Goal: Task Accomplishment & Management: Manage account settings

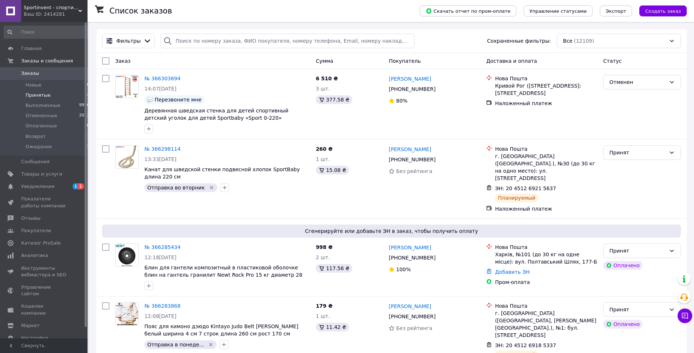
click at [43, 95] on span "Принятые" at bounding box center [38, 95] width 25 height 7
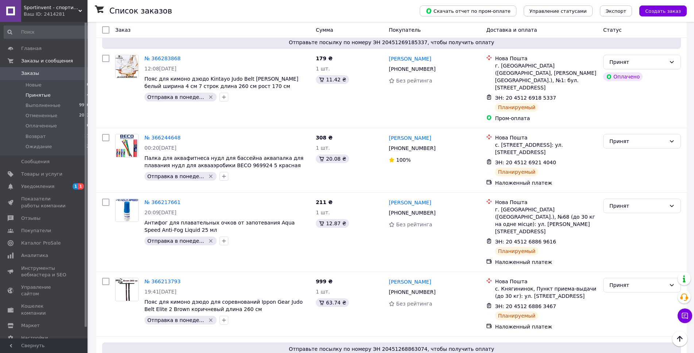
scroll to position [182, 0]
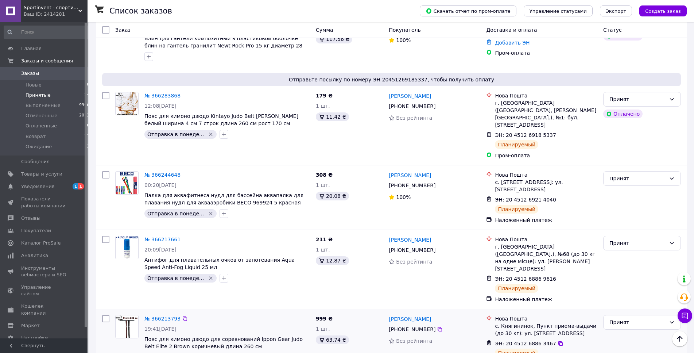
click at [172, 315] on link "№ 366213793" at bounding box center [162, 318] width 36 height 6
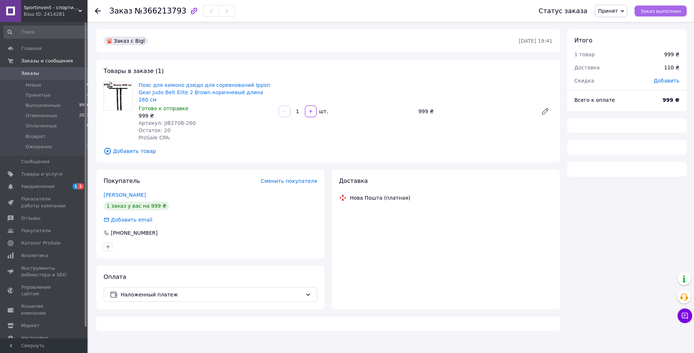
click at [673, 11] on span "Заказ выполнен" at bounding box center [660, 10] width 40 height 5
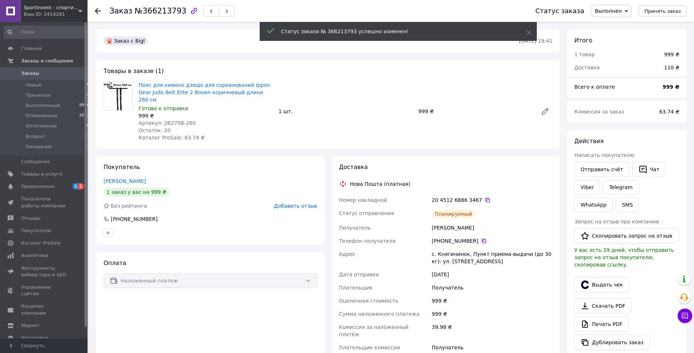
scroll to position [149, 0]
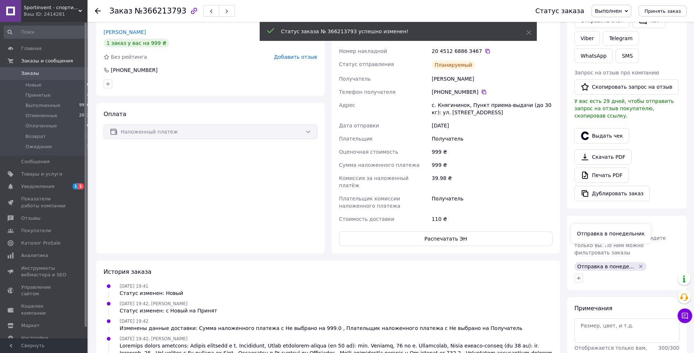
click at [635, 262] on div "Отправка в понеде..." at bounding box center [610, 266] width 72 height 9
click at [639, 264] on icon "Удалить метку" at bounding box center [640, 265] width 3 height 3
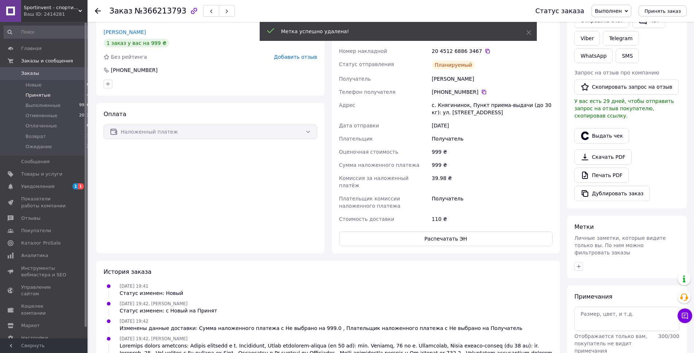
click at [33, 96] on span "Принятые" at bounding box center [38, 95] width 25 height 7
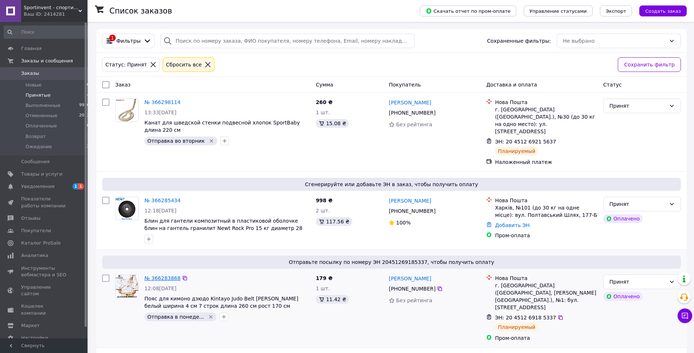
click at [172, 275] on link "№ 366283868" at bounding box center [162, 278] width 36 height 6
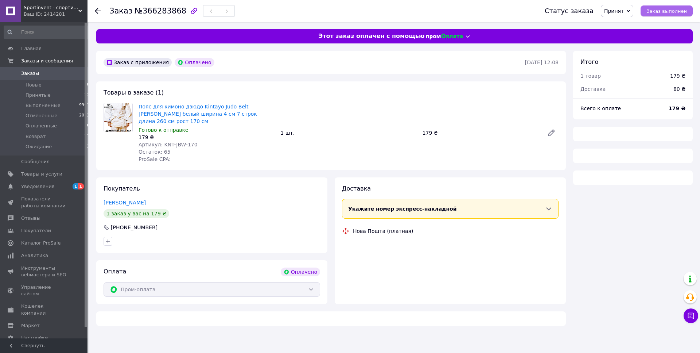
click at [664, 6] on button "Заказ выполнен" at bounding box center [667, 10] width 52 height 11
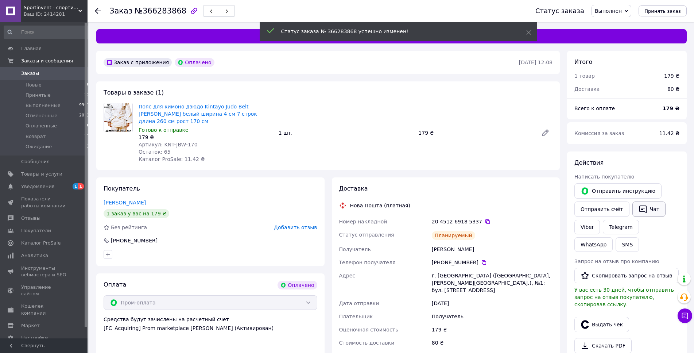
scroll to position [149, 0]
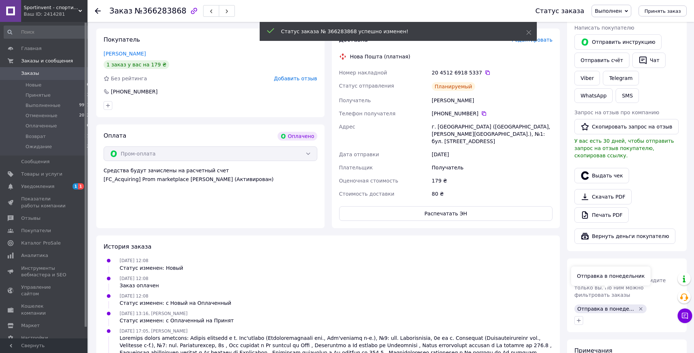
click at [638, 306] on icon "Удалить метку" at bounding box center [641, 309] width 6 height 6
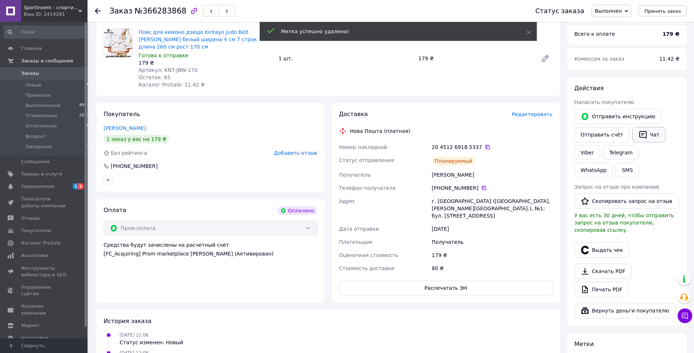
click at [640, 130] on button "Чат" at bounding box center [648, 134] width 33 height 15
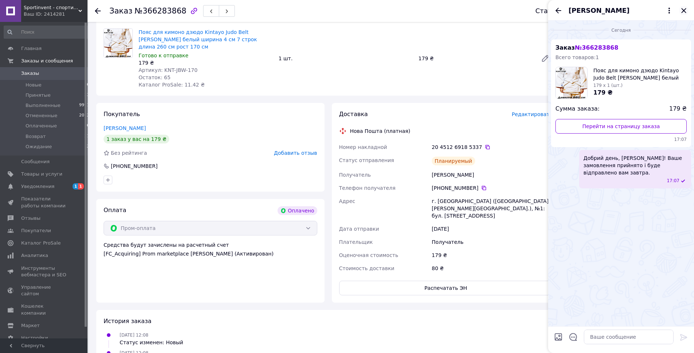
click at [685, 8] on icon "Закрыть" at bounding box center [683, 10] width 9 height 9
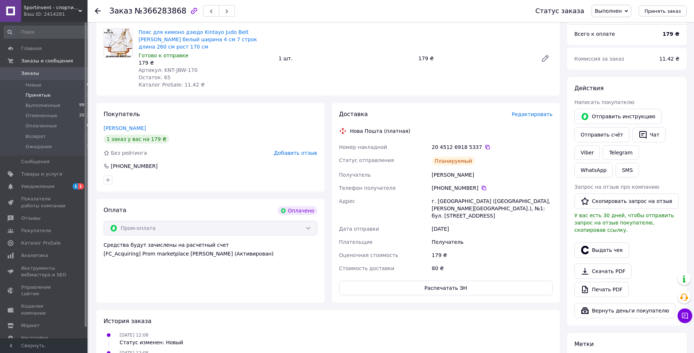
click at [43, 94] on span "Принятые" at bounding box center [38, 95] width 25 height 7
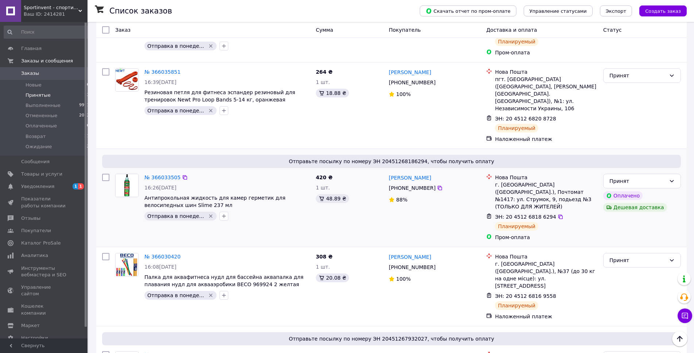
scroll to position [1354, 0]
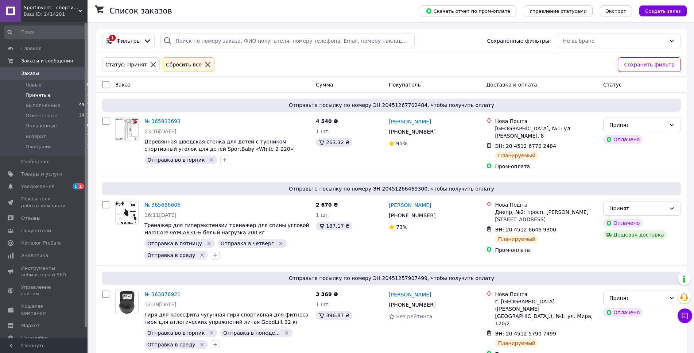
scroll to position [27, 0]
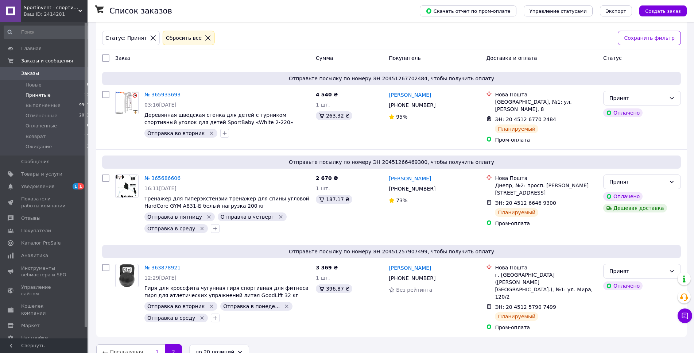
click at [152, 344] on link "1" at bounding box center [157, 351] width 16 height 15
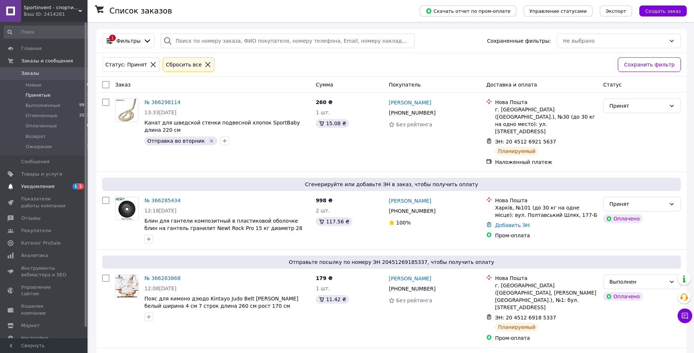
click at [56, 183] on span "Уведомления" at bounding box center [44, 186] width 46 height 7
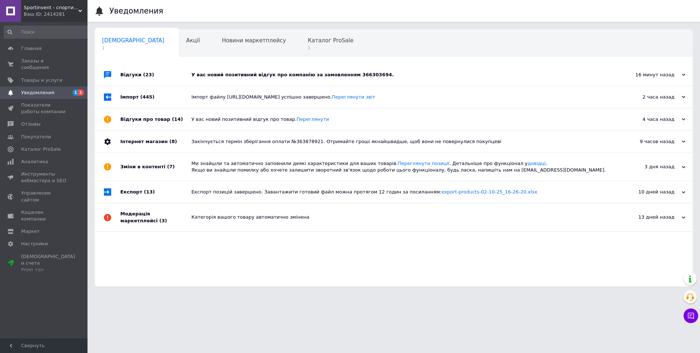
click at [275, 76] on div "У вас новий позитивний відгук про компанію за замовленням 366303694." at bounding box center [401, 74] width 421 height 7
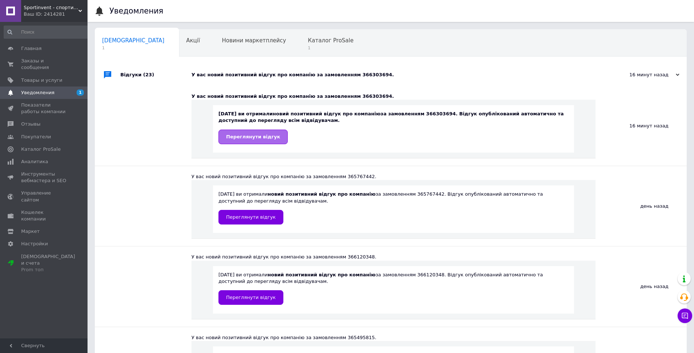
click at [252, 132] on link "Переглянути відгук" at bounding box center [252, 136] width 69 height 15
click at [58, 62] on span "Заказы и сообщения" at bounding box center [44, 64] width 46 height 13
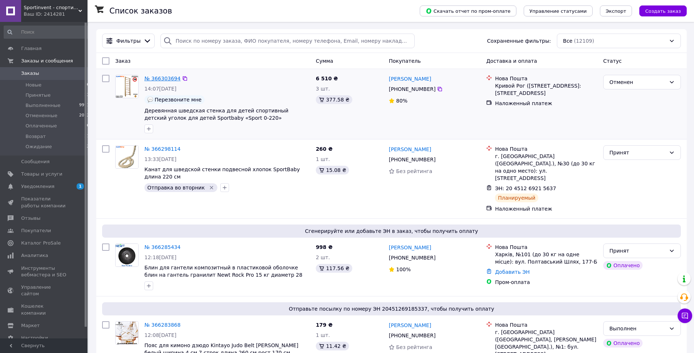
click at [168, 78] on link "№ 366303694" at bounding box center [162, 78] width 36 height 6
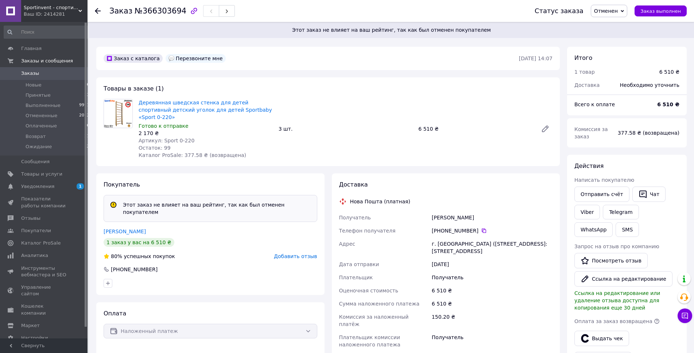
click at [301, 253] on span "Добавить отзыв" at bounding box center [295, 256] width 43 height 6
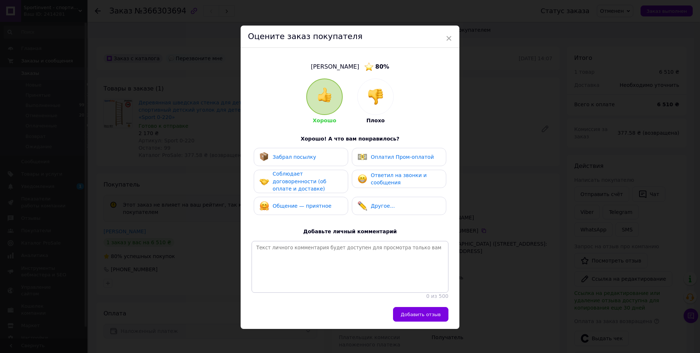
click at [391, 180] on span "Ответил на звонки и сообщения" at bounding box center [399, 178] width 56 height 13
click at [337, 178] on div "Соблюдает договоренности (об оплате и доставке)" at bounding box center [307, 181] width 69 height 23
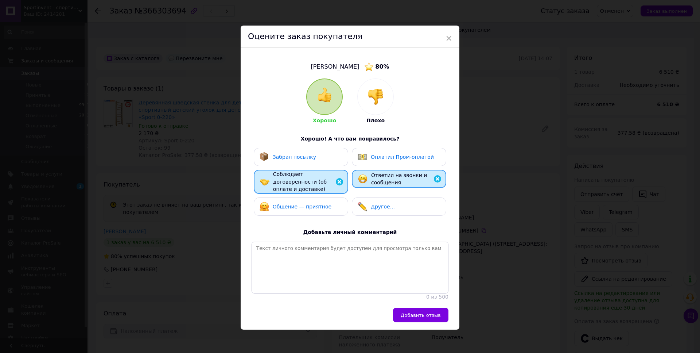
click at [371, 178] on span "Ответил на звонки и сообщения" at bounding box center [399, 178] width 56 height 13
click at [324, 179] on div "Соблюдает договоренности (об оплате и доставке)" at bounding box center [307, 181] width 69 height 23
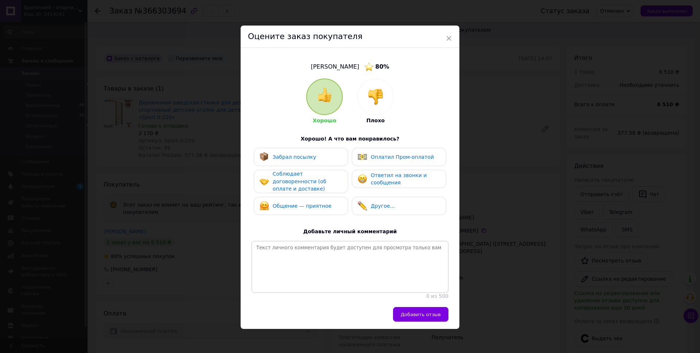
click at [312, 203] on span "Общение — приятное" at bounding box center [302, 206] width 59 height 6
click at [383, 178] on span "Ответил на звонки и сообщения" at bounding box center [399, 178] width 56 height 13
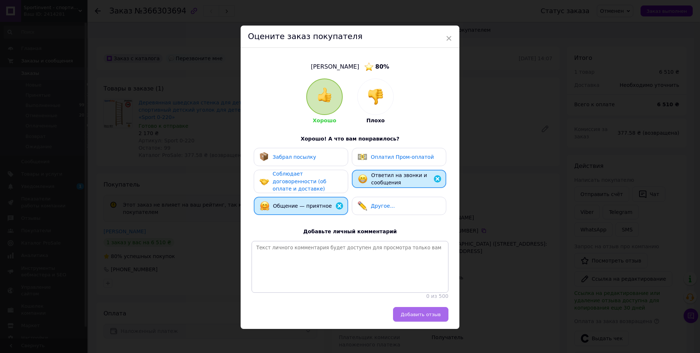
click at [420, 321] on button "Добавить отзыв" at bounding box center [420, 314] width 55 height 15
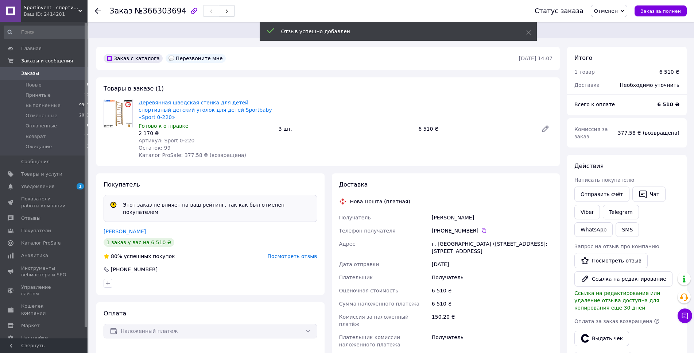
click at [285, 253] on span "Посмотреть отзыв" at bounding box center [293, 256] width 50 height 6
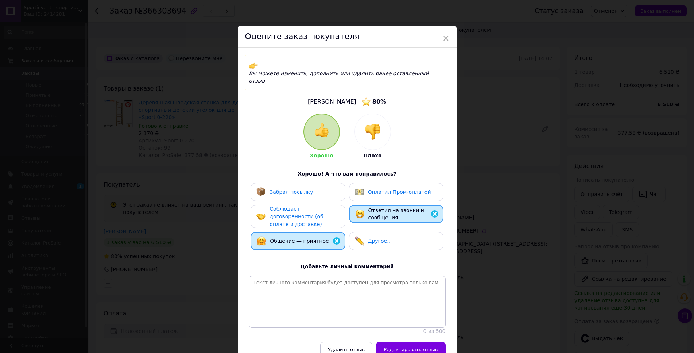
click at [474, 263] on div "× Оцените заказ покупателя Вы можете изменить, дополнить или удалить ранее оста…" at bounding box center [347, 176] width 694 height 353
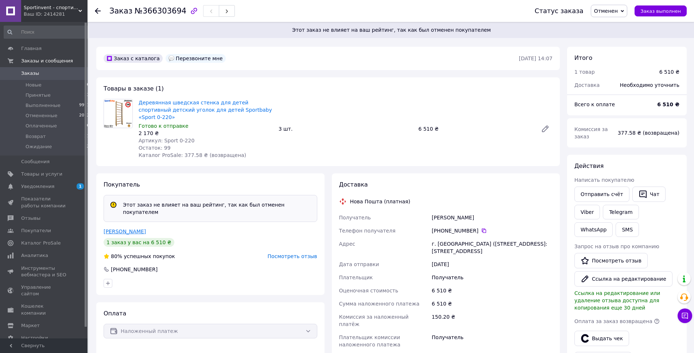
click at [129, 228] on link "Саковский Антон" at bounding box center [125, 231] width 42 height 6
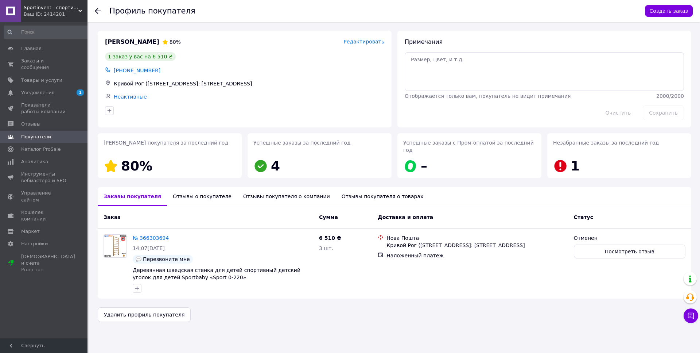
click at [207, 187] on div "Отзывы о покупателе" at bounding box center [202, 196] width 70 height 19
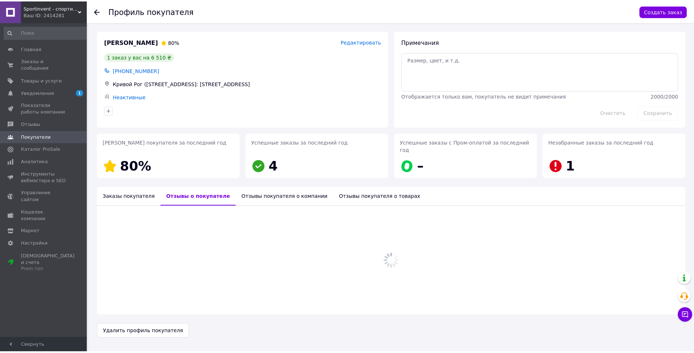
scroll to position [144, 0]
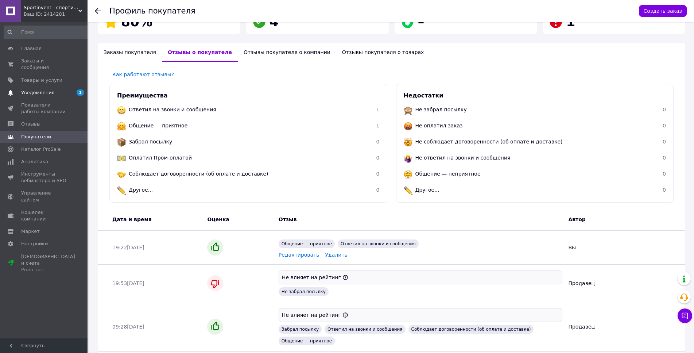
click at [54, 89] on span "Уведомления" at bounding box center [44, 92] width 46 height 7
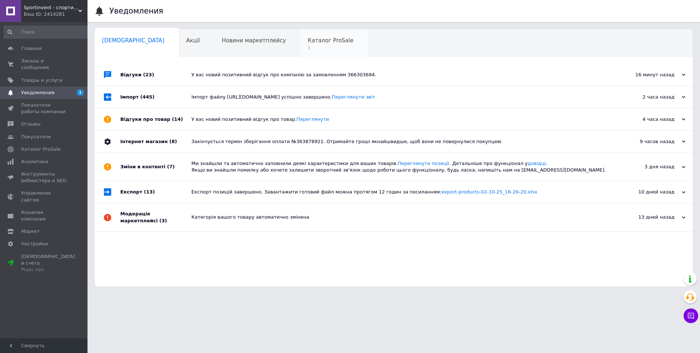
click at [308, 42] on span "Каталог ProSale" at bounding box center [331, 40] width 46 height 7
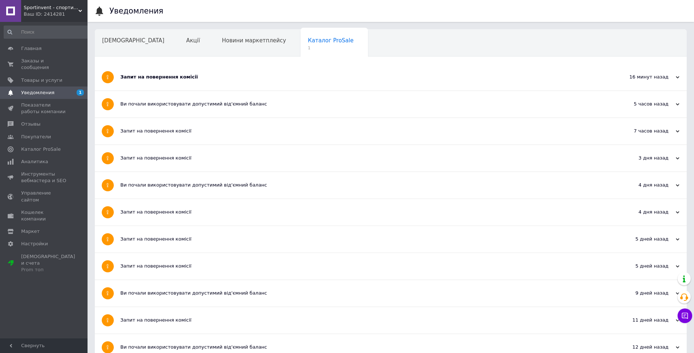
click at [210, 82] on div "Запит на повернення комісії" at bounding box center [363, 77] width 486 height 27
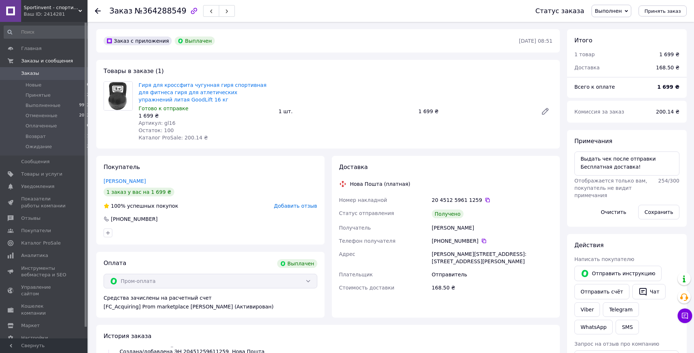
click at [288, 205] on span "Добавить отзыв" at bounding box center [295, 206] width 43 height 6
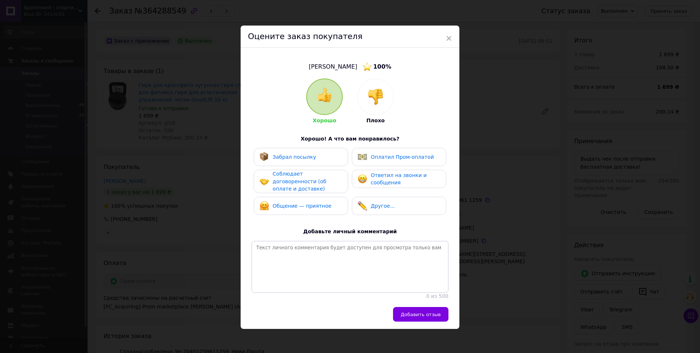
click at [380, 179] on div "Ответил на звонки и сообщения" at bounding box center [405, 178] width 69 height 15
click at [385, 163] on div "Оплатил Пром-оплатой" at bounding box center [399, 157] width 94 height 18
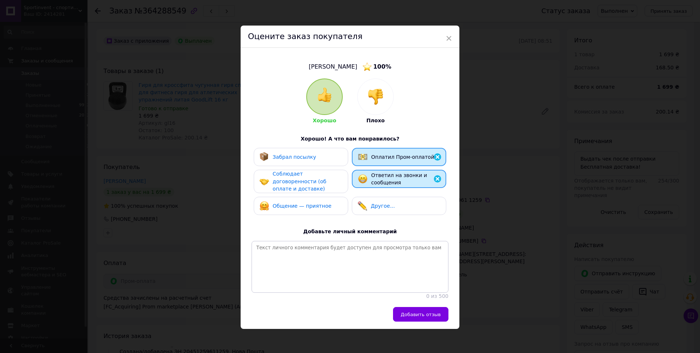
click at [326, 159] on div "Забрал посылку" at bounding box center [301, 156] width 83 height 9
click at [318, 181] on span "Соблюдает договоренности (об оплате и доставке)" at bounding box center [300, 181] width 54 height 21
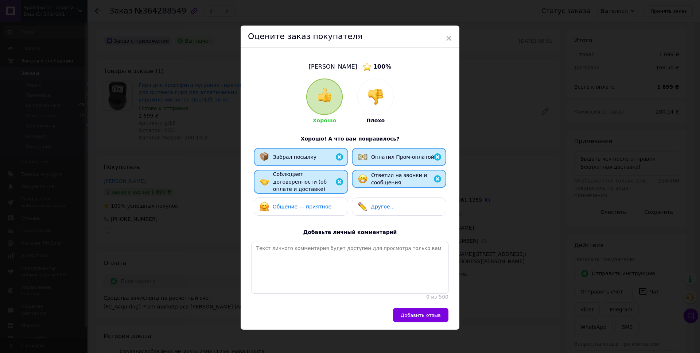
click at [319, 203] on span "Общение — приятное" at bounding box center [302, 206] width 59 height 6
drag, startPoint x: 416, startPoint y: 330, endPoint x: 419, endPoint y: 329, distance: 3.9
click at [417, 322] on button "Добавить отзыв" at bounding box center [420, 314] width 55 height 15
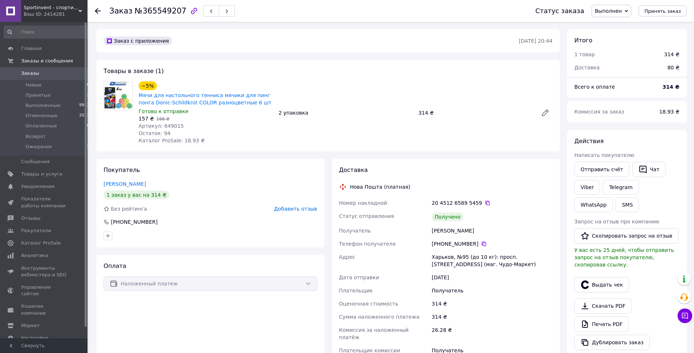
click at [493, 171] on div "Доставка" at bounding box center [446, 170] width 214 height 8
click at [606, 283] on button "Выдать чек" at bounding box center [601, 284] width 55 height 15
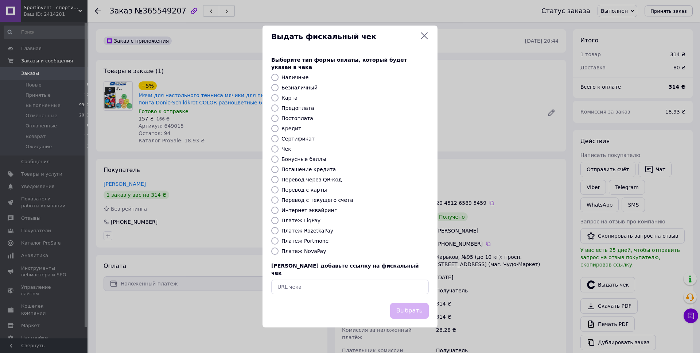
click at [431, 285] on div "Выберите тип формы оплаты, который будет указан в чеке Наличные Безналичный Кар…" at bounding box center [350, 174] width 175 height 255
click at [406, 285] on input "text" at bounding box center [350, 286] width 158 height 15
paste input "[URL][DOMAIN_NAME]"
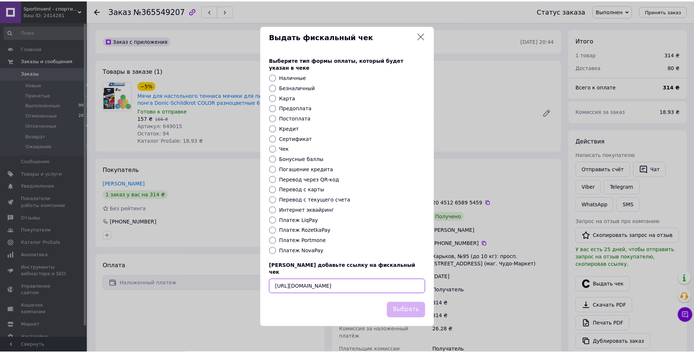
scroll to position [0, 8]
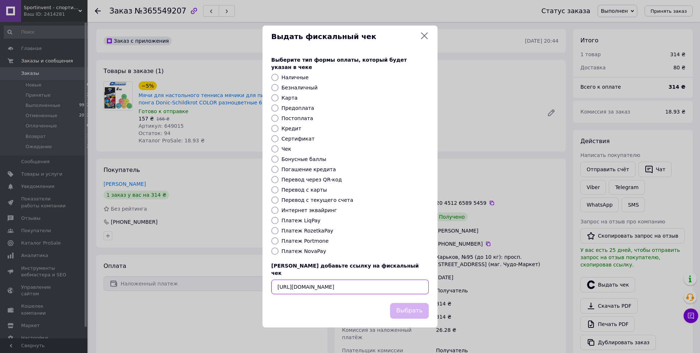
type input "[URL][DOMAIN_NAME]"
drag, startPoint x: 407, startPoint y: 304, endPoint x: 411, endPoint y: 304, distance: 3.7
click at [408, 304] on button "Выбрать" at bounding box center [409, 311] width 39 height 16
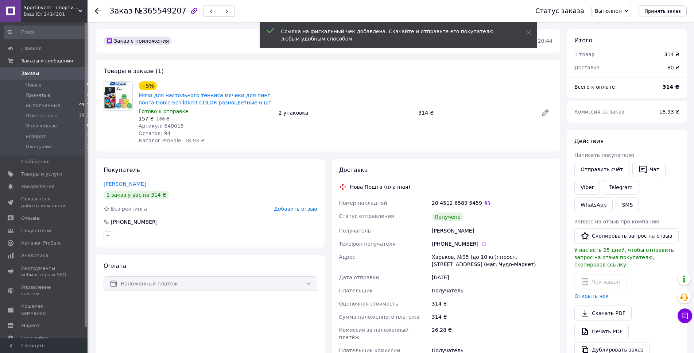
click at [302, 210] on span "Добавить отзыв" at bounding box center [295, 209] width 43 height 6
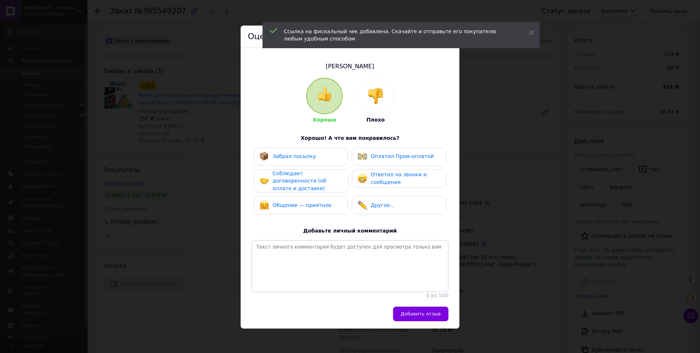
drag, startPoint x: 391, startPoint y: 183, endPoint x: 372, endPoint y: 178, distance: 19.5
click at [384, 180] on span "Ответил на звонки и сообщения" at bounding box center [399, 177] width 56 height 13
click at [299, 167] on div "Забрал посылку Оплатил Пром-оплатой Соблюдает договоренности (об оплате и доста…" at bounding box center [350, 182] width 197 height 71
click at [301, 148] on div "Забрал посылку" at bounding box center [301, 156] width 94 height 18
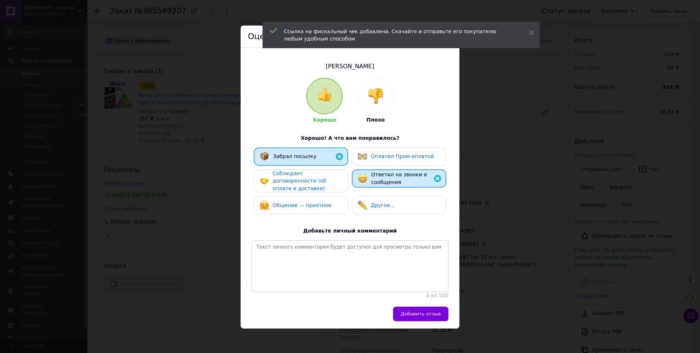
drag, startPoint x: 304, startPoint y: 173, endPoint x: 310, endPoint y: 186, distance: 14.0
click at [304, 174] on span "Соблюдает договоренности (об оплате и доставке)" at bounding box center [300, 180] width 54 height 21
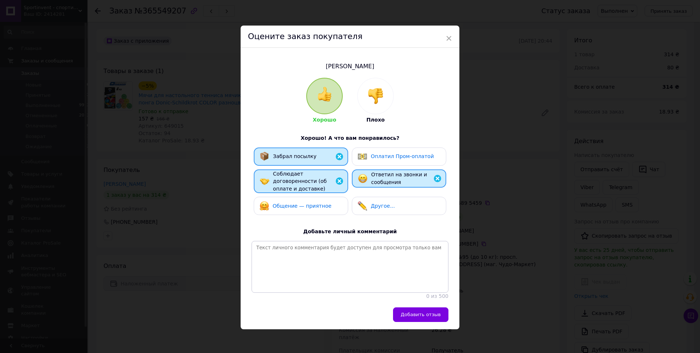
click at [311, 203] on span "Общение — приятное" at bounding box center [302, 206] width 59 height 6
click at [417, 322] on button "Добавить отзыв" at bounding box center [420, 314] width 55 height 15
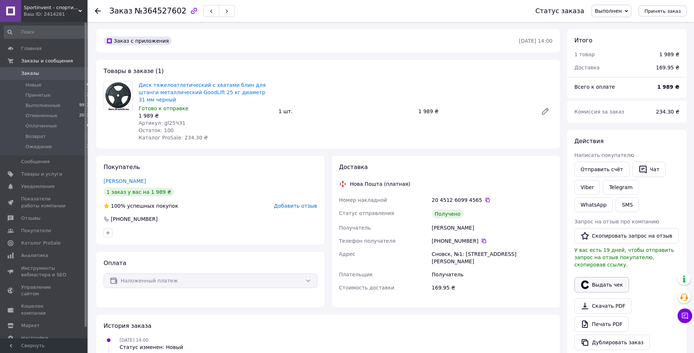
click at [607, 279] on button "Выдать чек" at bounding box center [601, 284] width 55 height 15
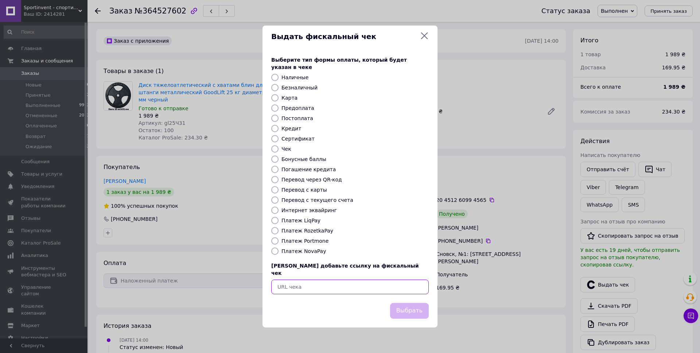
drag, startPoint x: 411, startPoint y: 277, endPoint x: 420, endPoint y: 299, distance: 24.0
click at [410, 279] on input "text" at bounding box center [350, 286] width 158 height 15
paste input "https://check.checkbox.ua/a15ee7e4-56a7-41a4-aff7-90a449431ae5"
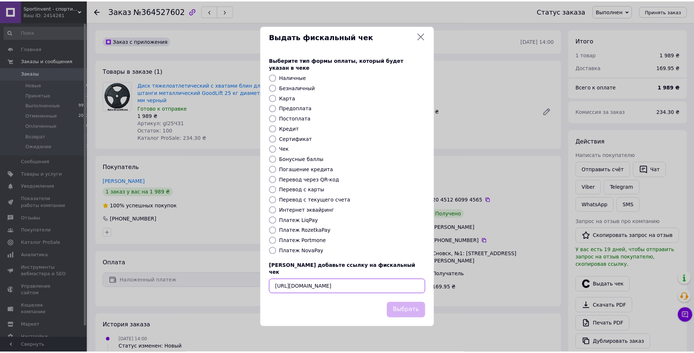
scroll to position [0, 8]
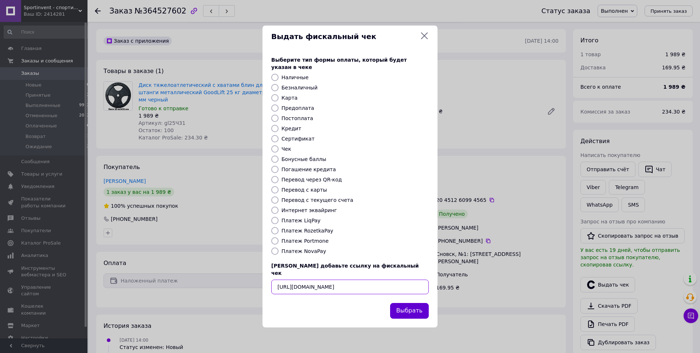
type input "https://check.checkbox.ua/a15ee7e4-56a7-41a4-aff7-90a449431ae5"
click at [422, 304] on button "Выбрать" at bounding box center [409, 311] width 39 height 16
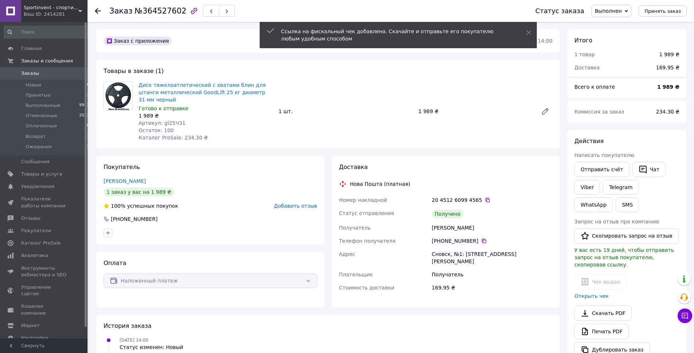
click at [294, 203] on span "Добавить отзыв" at bounding box center [295, 206] width 43 height 6
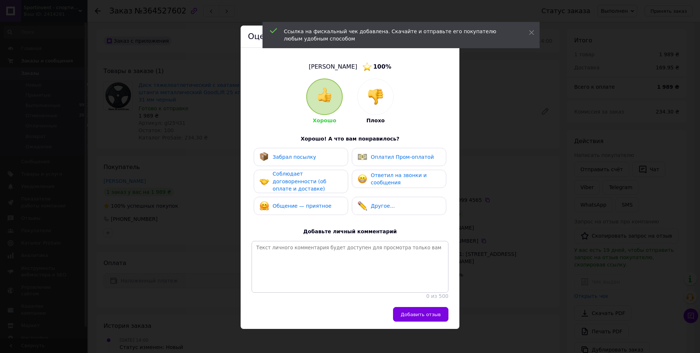
click at [385, 186] on div "Ответил на звонки и сообщения" at bounding box center [399, 179] width 94 height 18
click at [333, 183] on div "Соблюдает договоренности (об оплате и доставке)" at bounding box center [307, 181] width 69 height 23
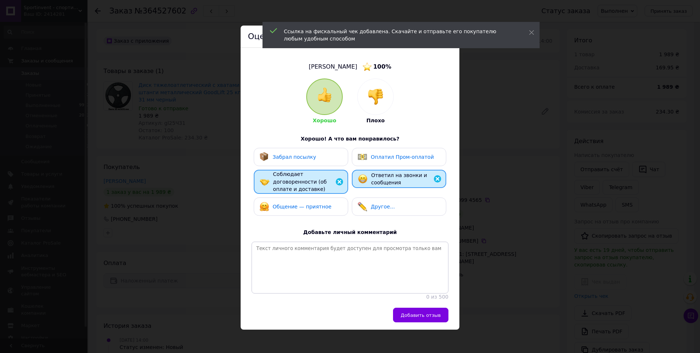
click at [325, 162] on div "Забрал посылку" at bounding box center [301, 157] width 94 height 18
click at [329, 202] on div "Общение — приятное" at bounding box center [301, 206] width 83 height 9
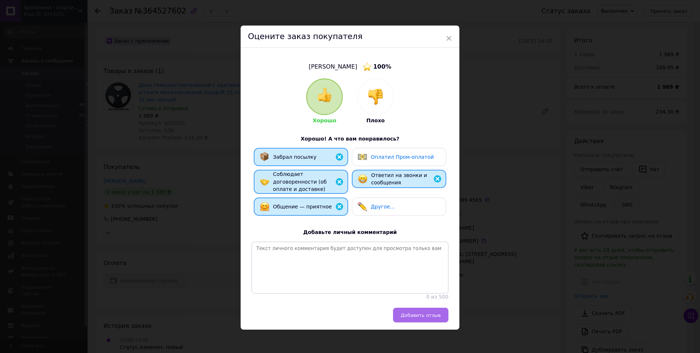
click at [413, 318] on span "Добавить отзыв" at bounding box center [421, 314] width 40 height 5
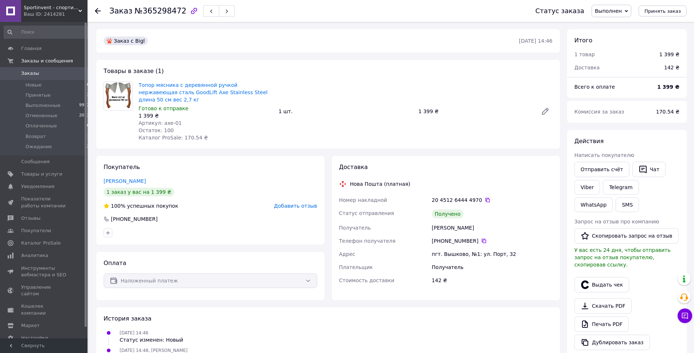
click at [528, 170] on div "Доставка Нова Пошта (платная) Номер накладной 20 4512 6444 4970   Статус отправ…" at bounding box center [446, 227] width 214 height 129
click at [595, 283] on button "Выдать чек" at bounding box center [601, 284] width 55 height 15
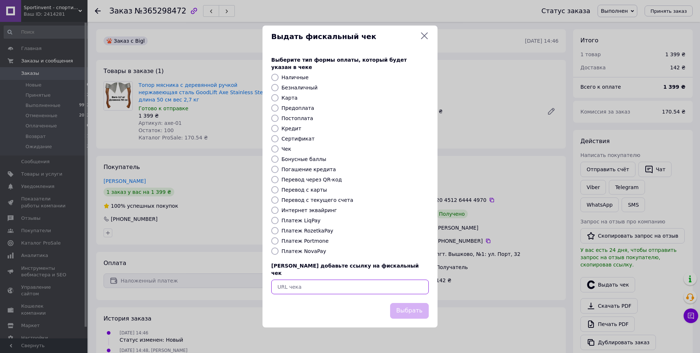
click at [413, 279] on input "text" at bounding box center [350, 286] width 158 height 15
paste input "https://check.checkbox.ua/0f00cca9-f683-4d3d-83a3-e52da075b626"
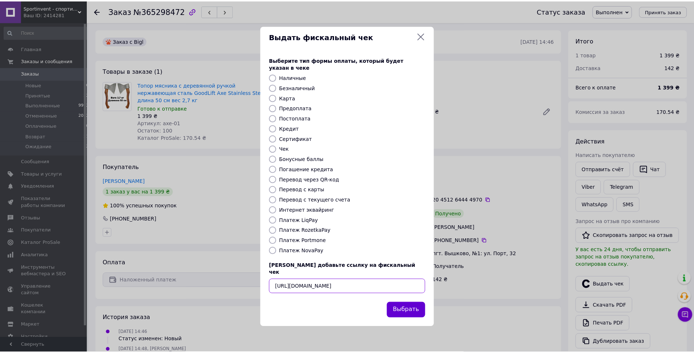
scroll to position [0, 9]
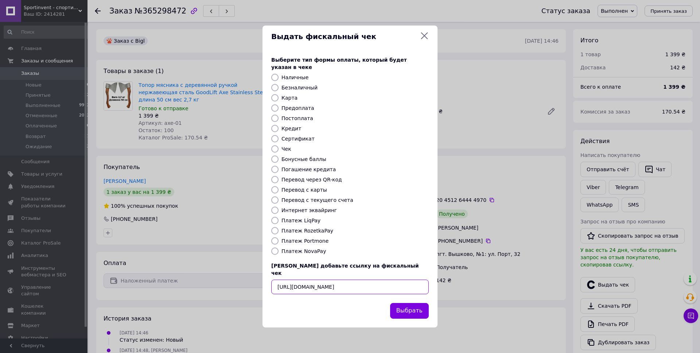
type input "https://check.checkbox.ua/0f00cca9-f683-4d3d-83a3-e52da075b626"
click at [415, 303] on button "Выбрать" at bounding box center [409, 311] width 39 height 16
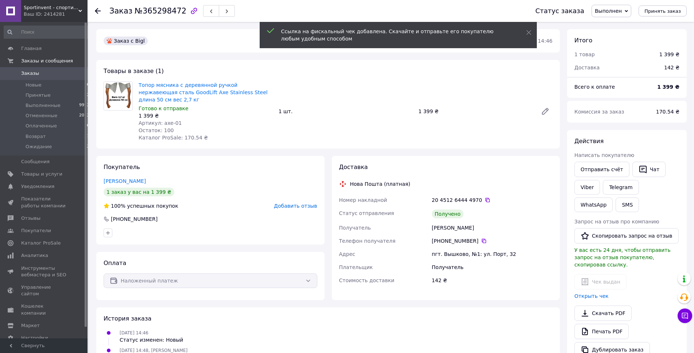
click at [297, 203] on span "Добавить отзыв" at bounding box center [295, 206] width 43 height 6
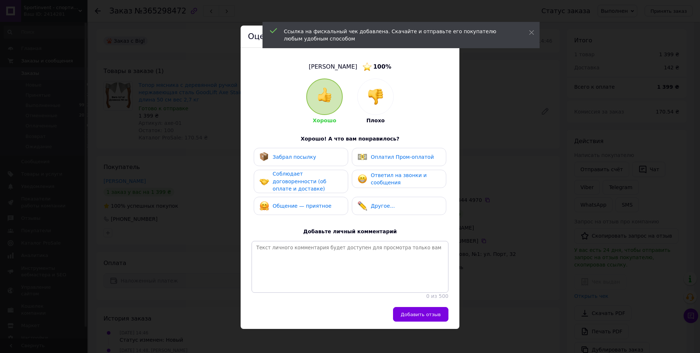
click at [414, 175] on span "Ответил на звонки и сообщения" at bounding box center [399, 178] width 56 height 13
click at [339, 180] on div "Соблюдает договоренности (об оплате и доставке)" at bounding box center [301, 181] width 83 height 23
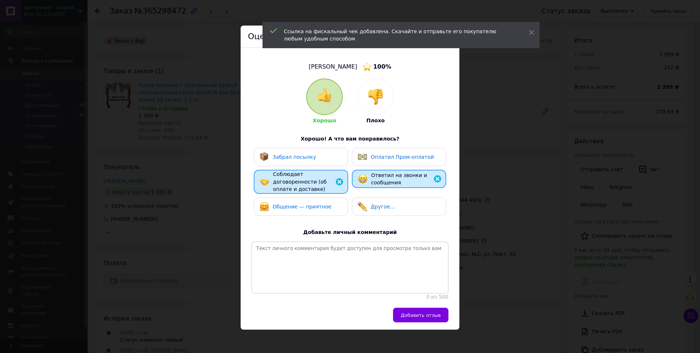
click at [327, 158] on div "Забрал посылку" at bounding box center [301, 156] width 83 height 9
drag, startPoint x: 326, startPoint y: 204, endPoint x: 331, endPoint y: 206, distance: 5.3
click at [326, 204] on div "Общение — приятное" at bounding box center [301, 206] width 83 height 9
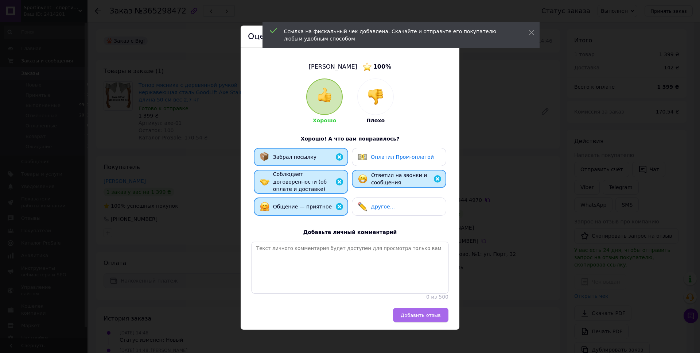
click at [420, 322] on button "Добавить отзыв" at bounding box center [420, 314] width 55 height 15
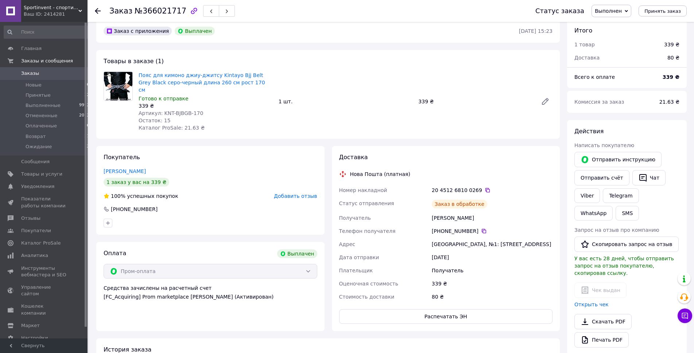
scroll to position [28, 0]
click at [296, 193] on span "Добавить отзыв" at bounding box center [295, 196] width 43 height 6
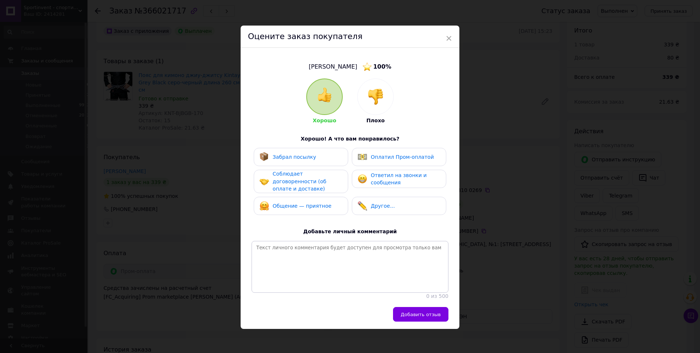
drag, startPoint x: 388, startPoint y: 179, endPoint x: 322, endPoint y: 178, distance: 65.3
click at [386, 179] on div "Ответил на звонки и сообщения" at bounding box center [405, 178] width 69 height 15
click at [294, 175] on span "Соблюдает договоренности (об оплате и доставке)" at bounding box center [300, 181] width 54 height 21
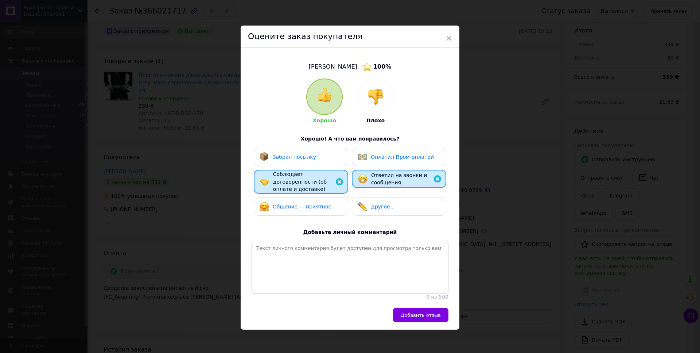
click at [397, 162] on div "Оплатил Пром-оплатой" at bounding box center [399, 157] width 94 height 18
click at [305, 156] on span "Забрал посылку" at bounding box center [294, 157] width 43 height 6
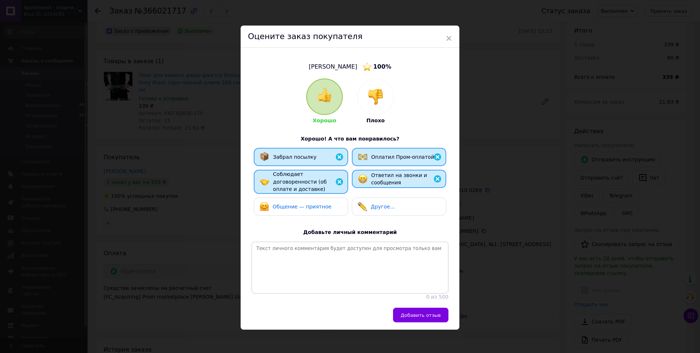
click at [314, 203] on span "Общение — приятное" at bounding box center [302, 206] width 59 height 6
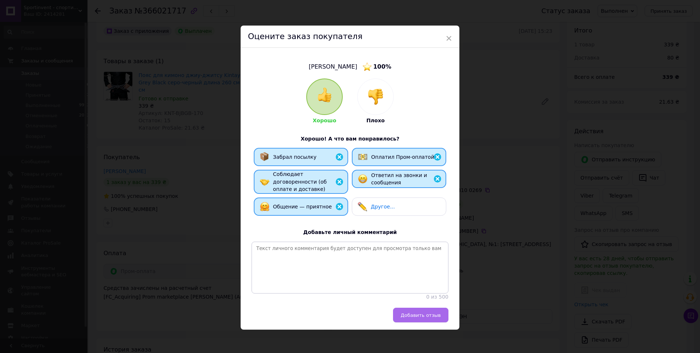
drag, startPoint x: 407, startPoint y: 330, endPoint x: 413, endPoint y: 332, distance: 6.8
click at [407, 322] on button "Добавить отзыв" at bounding box center [420, 314] width 55 height 15
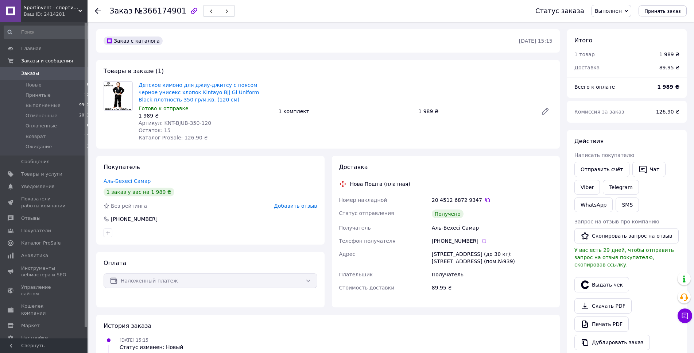
scroll to position [45, 0]
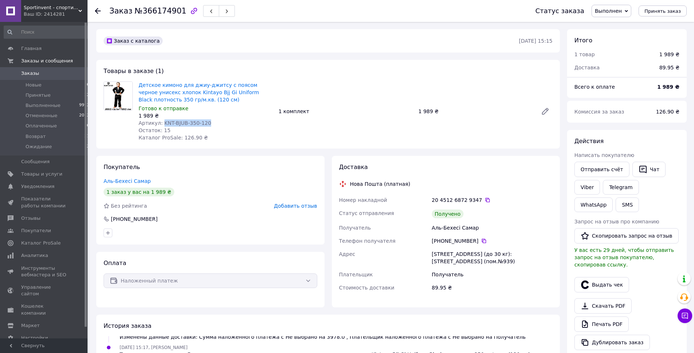
drag, startPoint x: 210, startPoint y: 120, endPoint x: 161, endPoint y: 125, distance: 49.4
copy span "KNT-BJUB-350-120"
click at [161, 125] on div "Артикул: KNT-BJUB-350-120" at bounding box center [206, 122] width 134 height 7
click at [496, 173] on div "Доставка Нова Пошта (платная) Номер накладной 20 4512 6872 9347   Статус отправ…" at bounding box center [446, 231] width 214 height 137
click at [601, 283] on button "Выдать чек" at bounding box center [601, 284] width 55 height 15
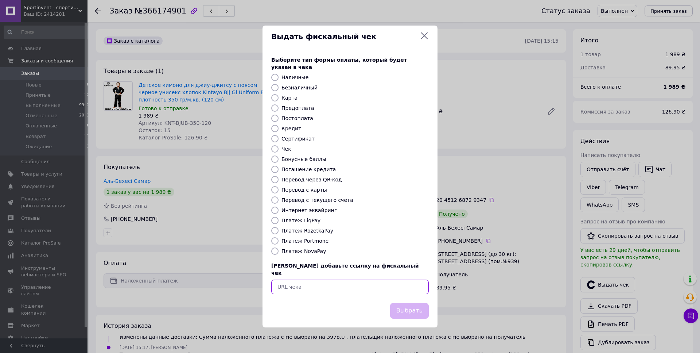
click at [413, 280] on input "text" at bounding box center [350, 286] width 158 height 15
paste input "[URL][DOMAIN_NAME]"
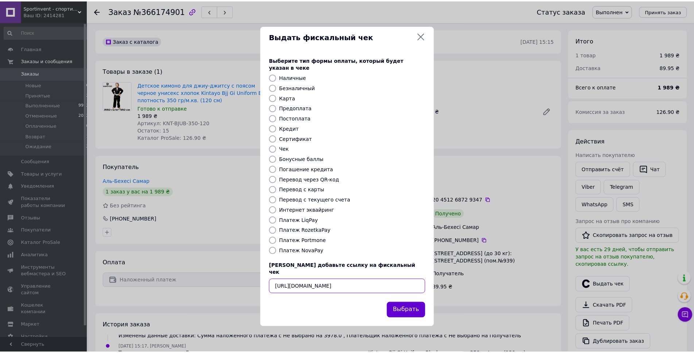
scroll to position [0, 11]
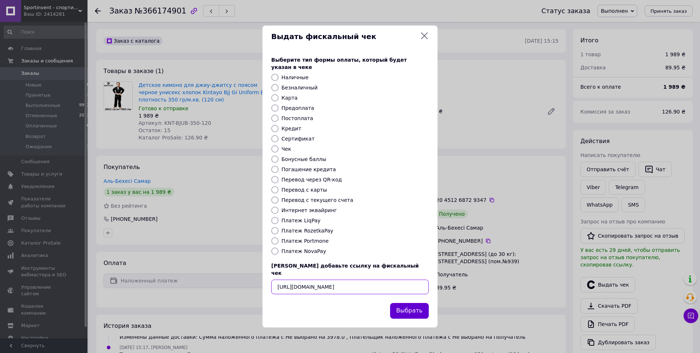
type input "[URL][DOMAIN_NAME]"
click at [412, 303] on button "Выбрать" at bounding box center [409, 311] width 39 height 16
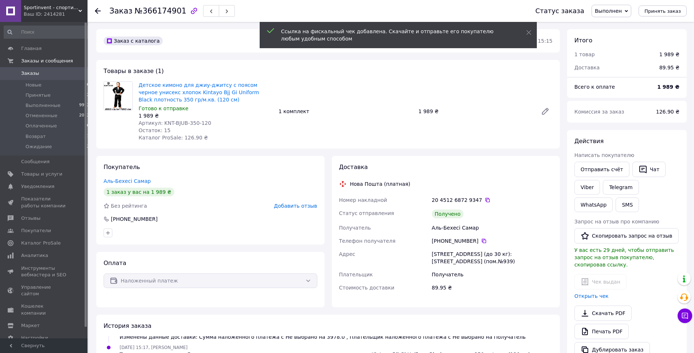
click at [291, 206] on span "Добавить отзыв" at bounding box center [295, 206] width 43 height 6
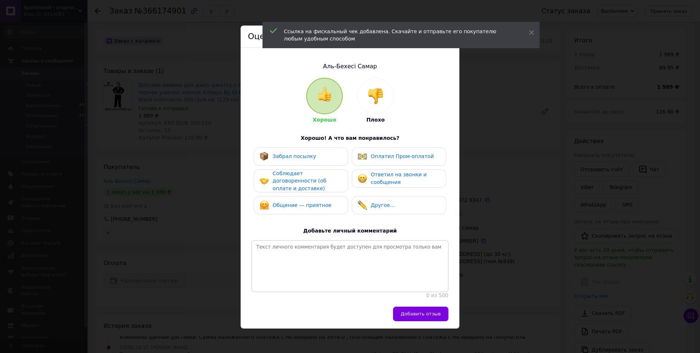
drag, startPoint x: 381, startPoint y: 182, endPoint x: 356, endPoint y: 178, distance: 25.9
click at [381, 182] on span "Ответил на звонки и сообщения" at bounding box center [399, 177] width 56 height 13
click at [318, 177] on span "Соблюдает договоренности (об оплате и доставке)" at bounding box center [300, 180] width 54 height 21
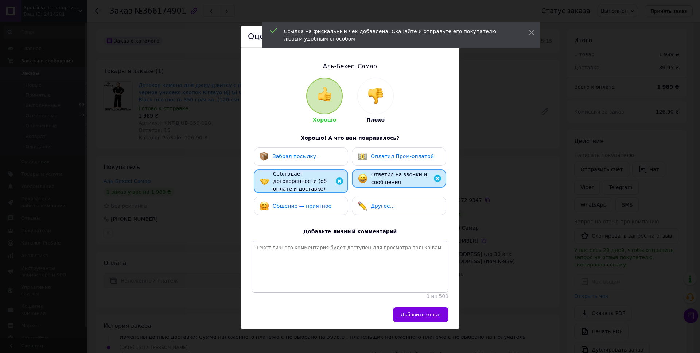
click at [315, 158] on div "Забрал посылку" at bounding box center [301, 156] width 83 height 9
click at [327, 203] on div "Общение — приятное" at bounding box center [301, 205] width 83 height 9
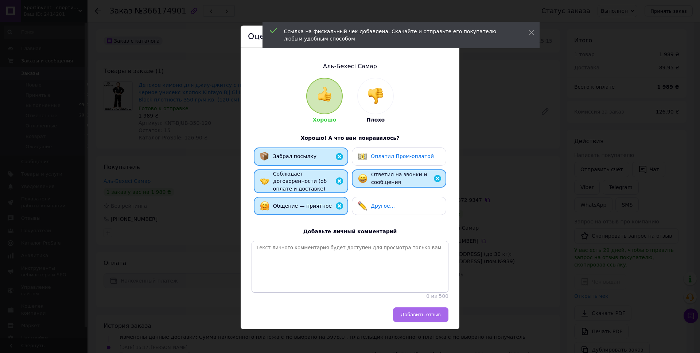
click at [422, 322] on button "Добавить отзыв" at bounding box center [420, 314] width 55 height 15
